Goal: Task Accomplishment & Management: Use online tool/utility

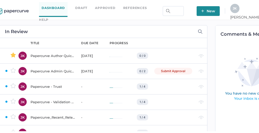
scroll to position [0, 7]
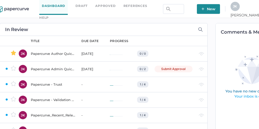
click at [240, 8] on div "J K" at bounding box center [235, 6] width 9 height 9
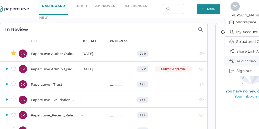
click at [241, 59] on span "Audit View" at bounding box center [251, 61] width 43 height 10
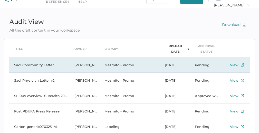
scroll to position [10, 0]
click at [43, 64] on td "Saol Community Letter" at bounding box center [39, 64] width 60 height 15
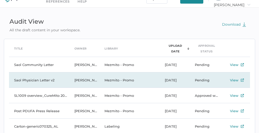
click at [44, 82] on td "Saol Physician Letter v2" at bounding box center [39, 80] width 60 height 15
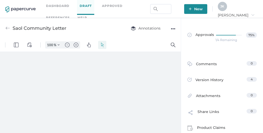
scroll to position [2, 0]
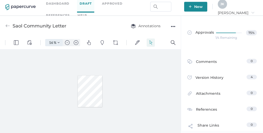
click at [59, 42] on img "Zoom Controls" at bounding box center [59, 43] width 2 height 2
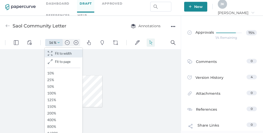
click at [61, 55] on span "Fit to width" at bounding box center [63, 53] width 17 height 4
type input "112"
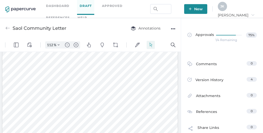
click at [227, 9] on div "J K" at bounding box center [222, 6] width 9 height 9
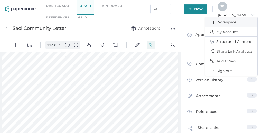
click at [224, 22] on span "Workspace" at bounding box center [231, 22] width 43 height 10
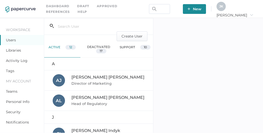
click at [14, 61] on link "Activity Log" at bounding box center [17, 60] width 22 height 5
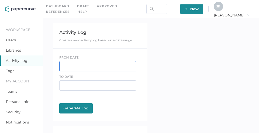
click at [72, 65] on input "text" at bounding box center [97, 66] width 77 height 10
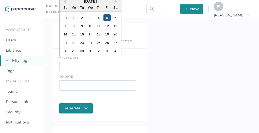
click at [107, 17] on div "5" at bounding box center [107, 17] width 7 height 7
type input "09/05/2025"
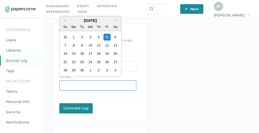
click at [69, 87] on input "text" at bounding box center [97, 85] width 77 height 10
click at [115, 37] on div "6" at bounding box center [115, 37] width 7 height 7
type input "09/06/2025"
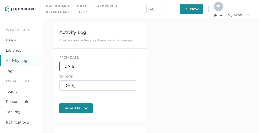
click at [91, 66] on input "09/05/2025" at bounding box center [97, 66] width 77 height 10
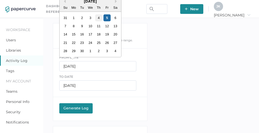
click at [98, 18] on div "4" at bounding box center [98, 17] width 7 height 7
type input "09/04/2025"
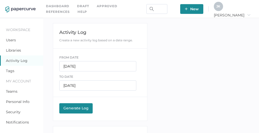
click at [75, 109] on div "Generate Log" at bounding box center [76, 108] width 28 height 5
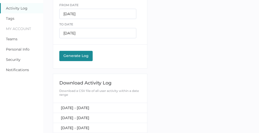
scroll to position [55, 0]
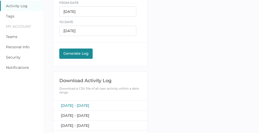
click at [83, 105] on span "September 4, 2025 - September 6, 2025" at bounding box center [75, 105] width 29 height 5
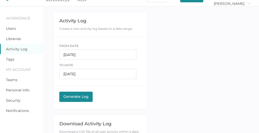
scroll to position [0, 0]
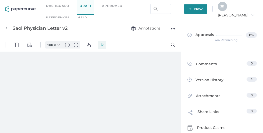
type input "112"
